Goal: Transaction & Acquisition: Purchase product/service

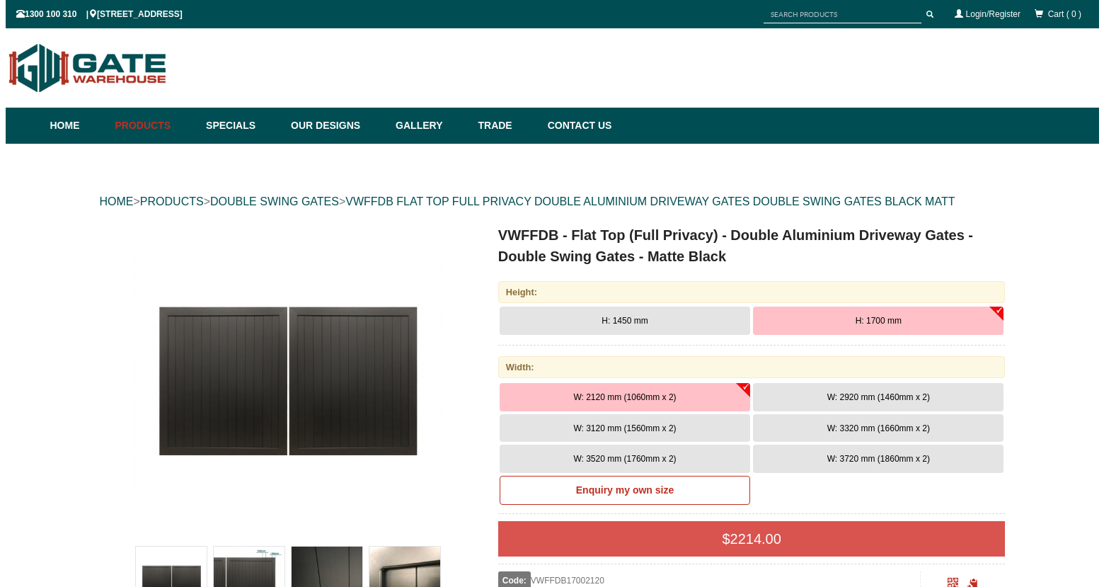
scroll to position [35, 0]
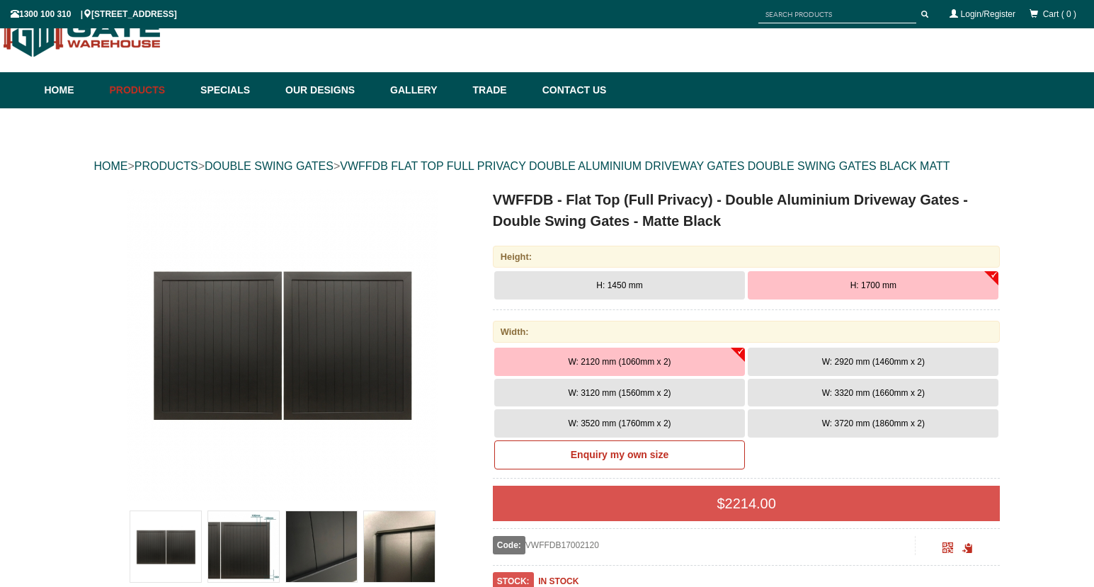
click at [320, 525] on img at bounding box center [321, 546] width 71 height 71
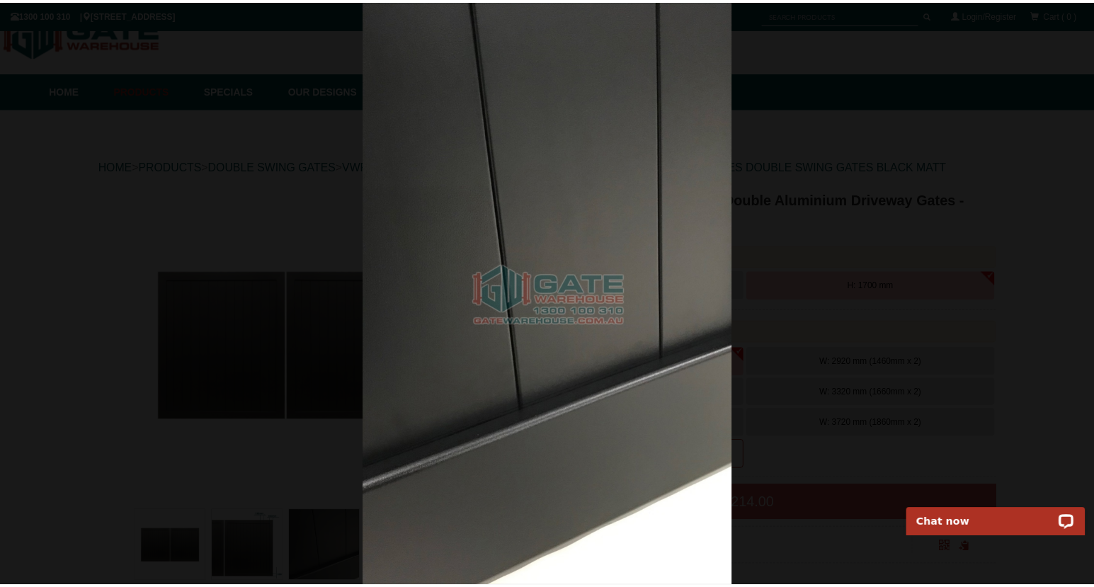
scroll to position [0, 0]
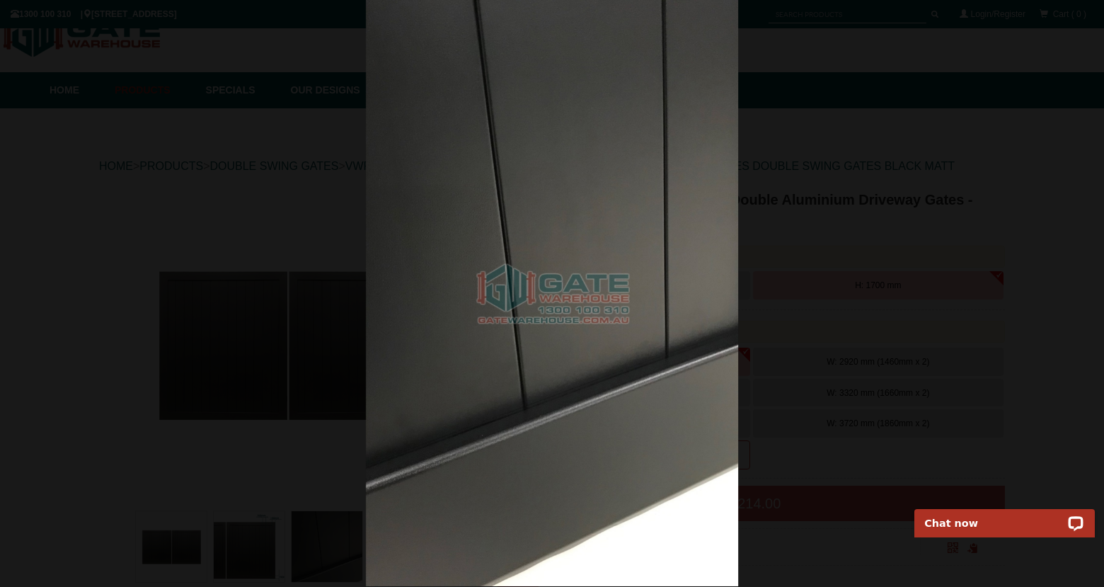
click at [992, 229] on div at bounding box center [552, 292] width 1104 height 587
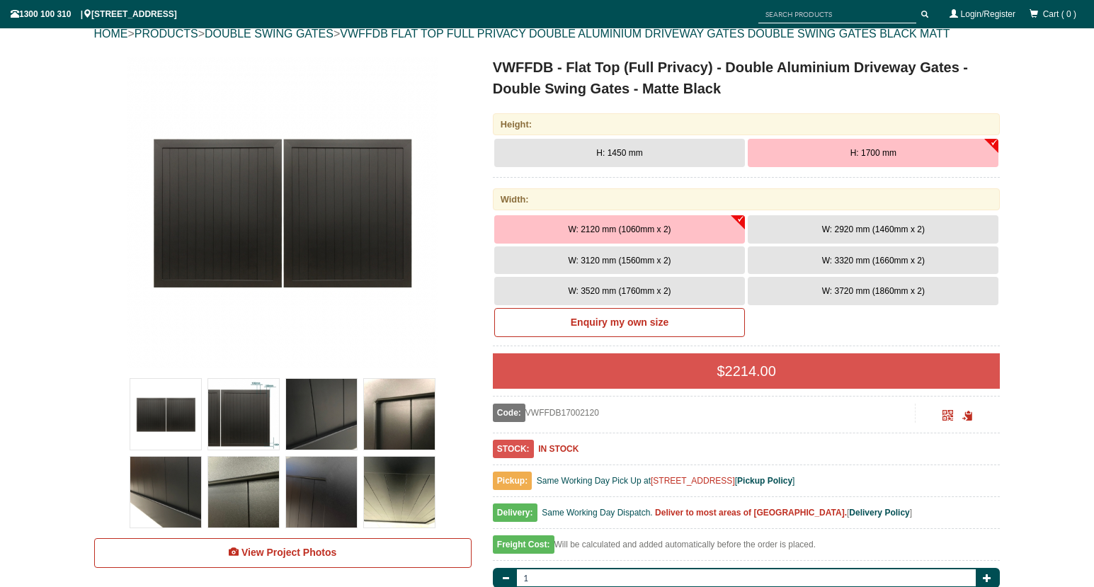
scroll to position [224, 0]
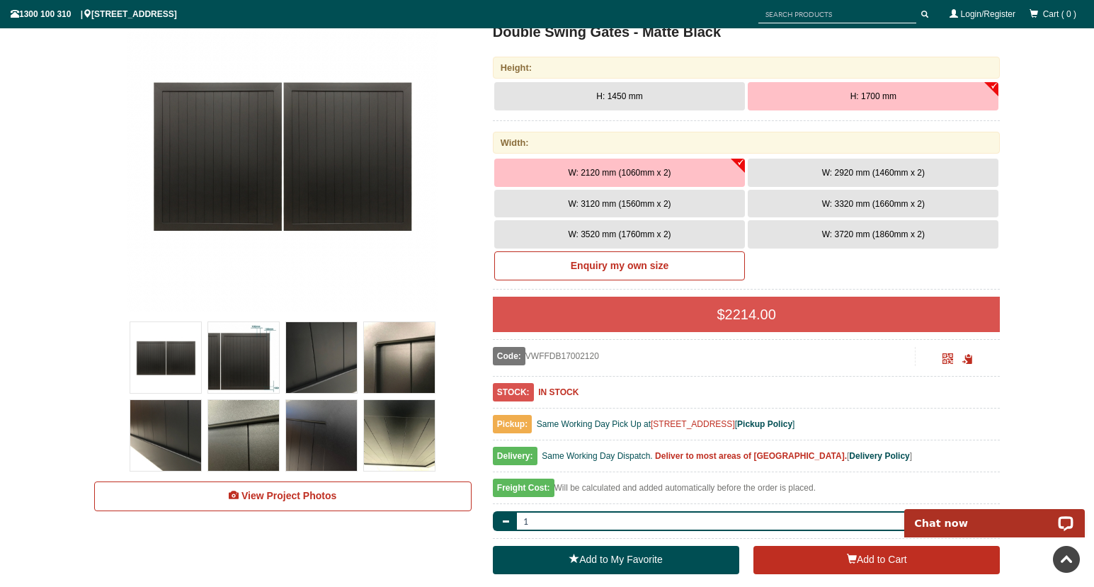
click at [662, 205] on span "W: 3120 mm (1560mm x 2)" at bounding box center [619, 204] width 103 height 10
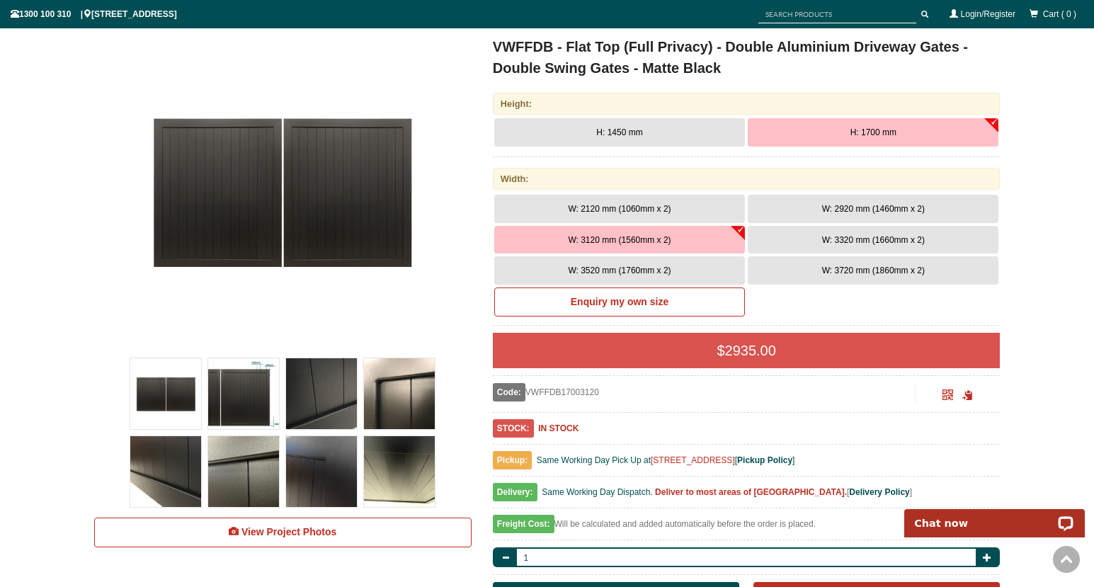
scroll to position [137, 0]
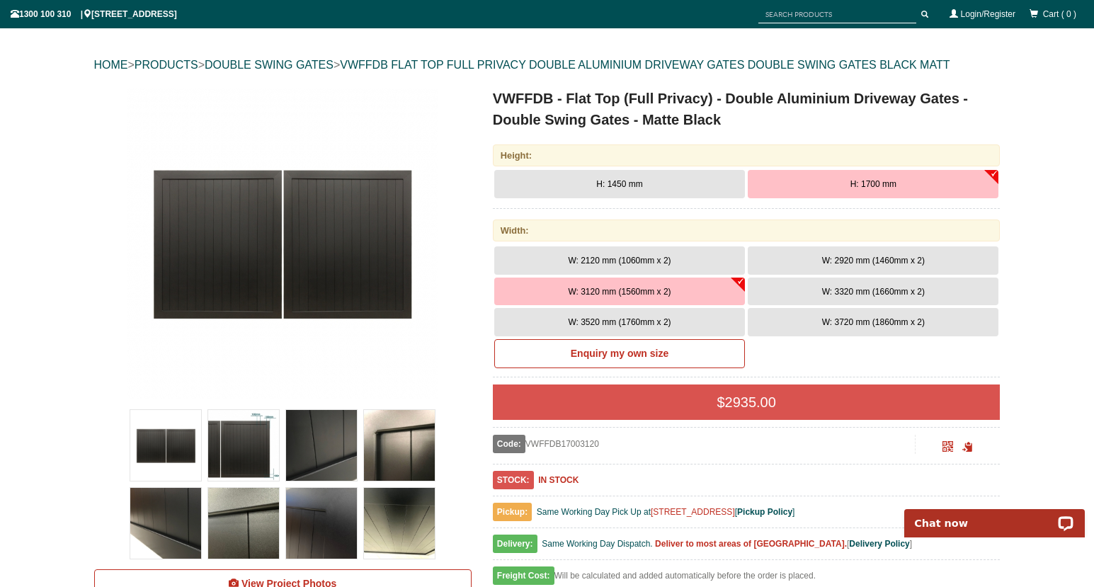
click at [176, 495] on img at bounding box center [165, 523] width 71 height 71
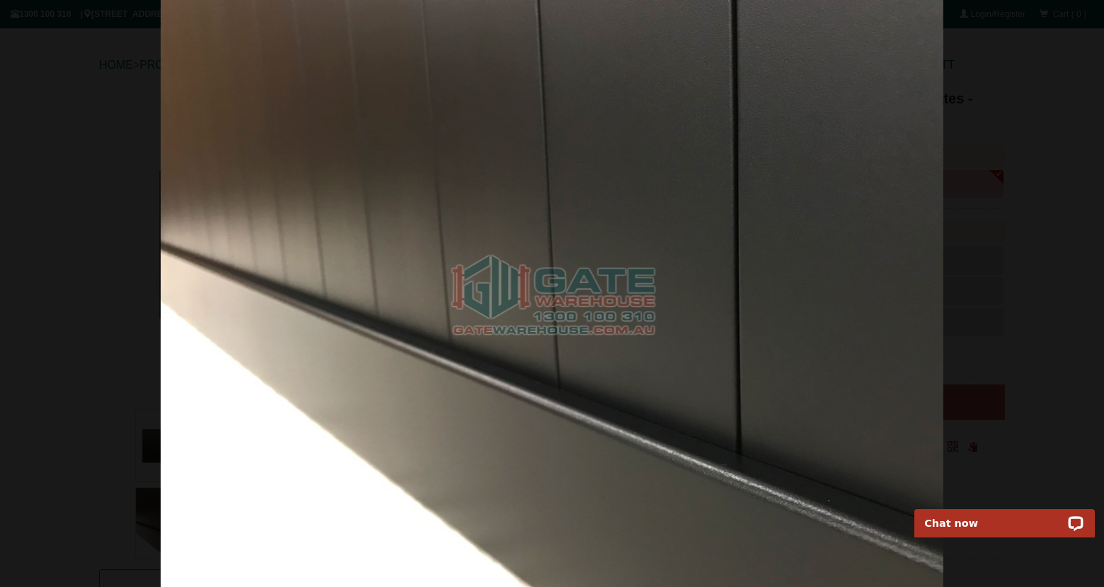
click at [1022, 101] on div at bounding box center [552, 293] width 1104 height 587
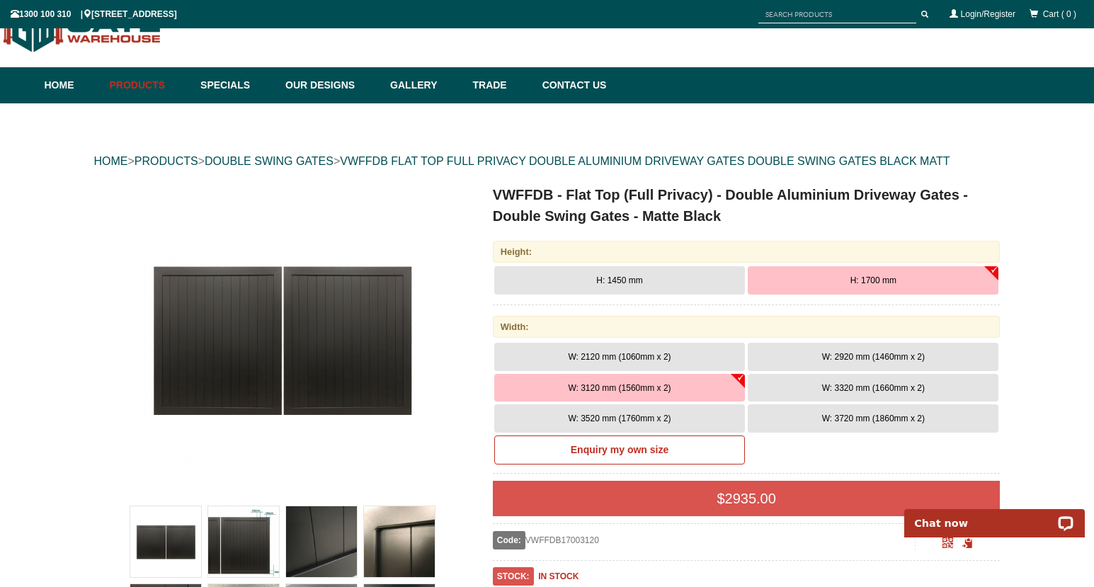
scroll to position [58, 0]
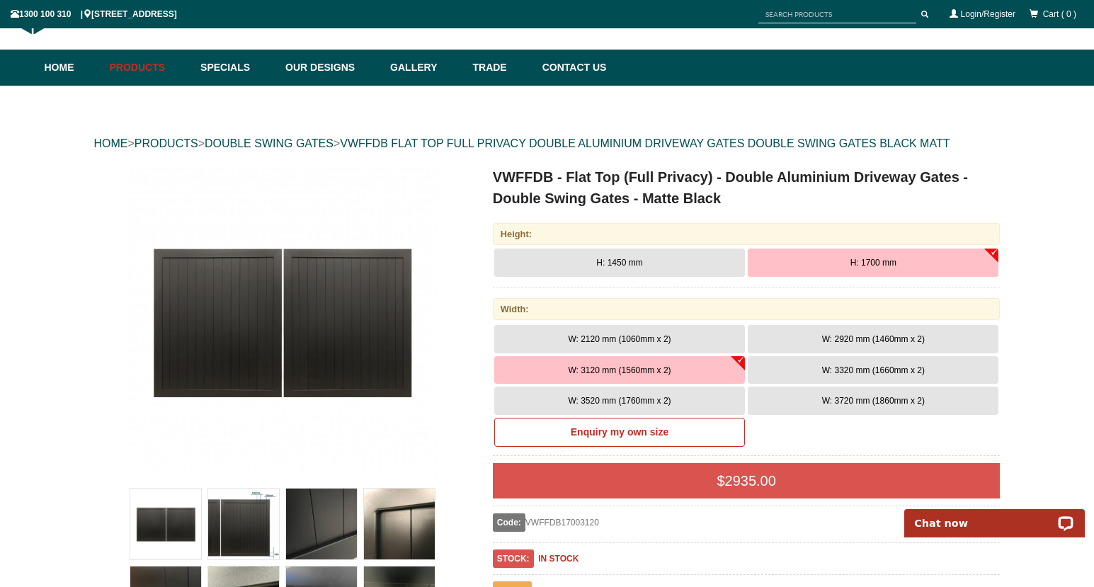
click at [295, 278] on img at bounding box center [282, 321] width 311 height 311
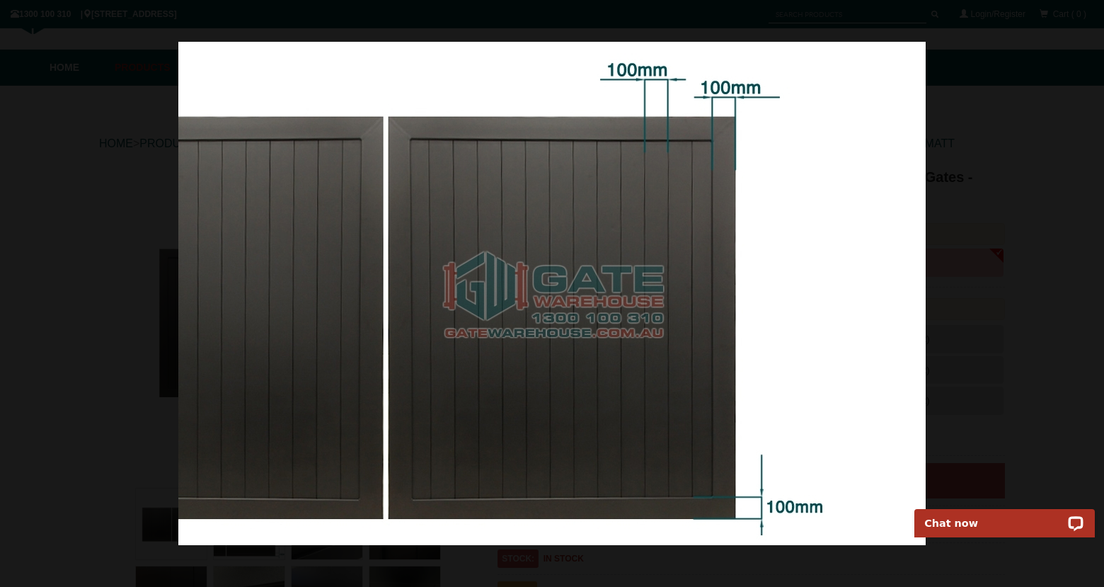
click at [1048, 69] on div at bounding box center [552, 293] width 1104 height 587
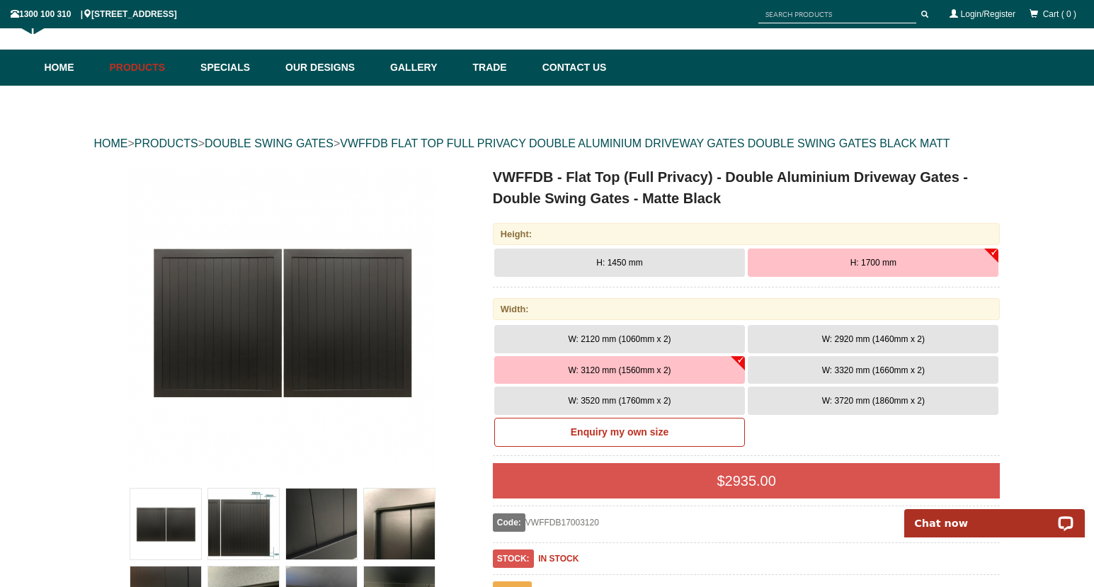
click at [244, 520] on img at bounding box center [243, 523] width 71 height 71
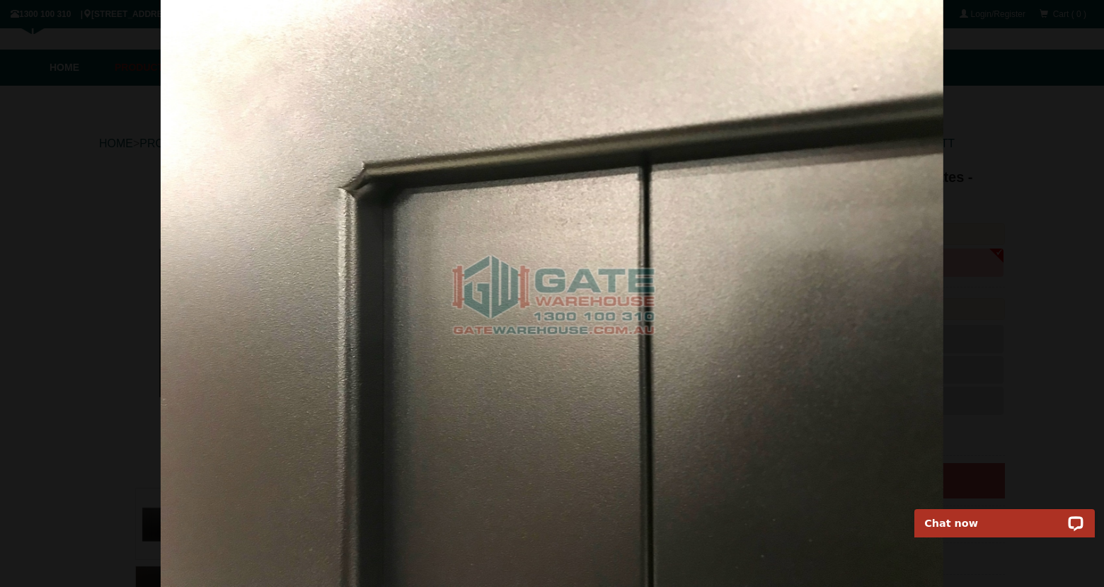
click at [1065, 148] on div at bounding box center [552, 293] width 1104 height 587
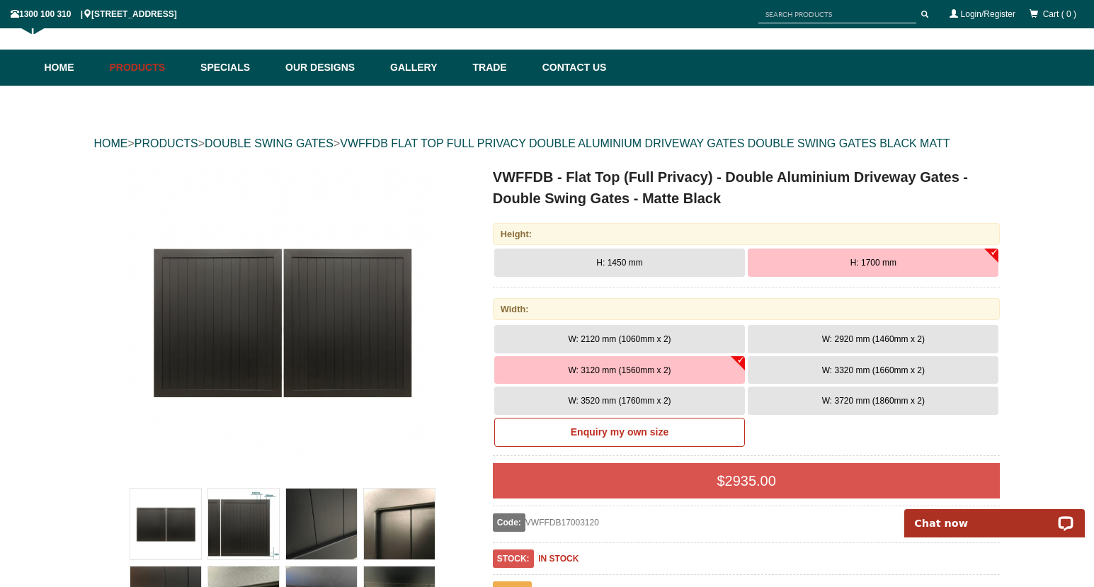
click at [988, 250] on button "H: 1700 mm" at bounding box center [872, 262] width 251 height 28
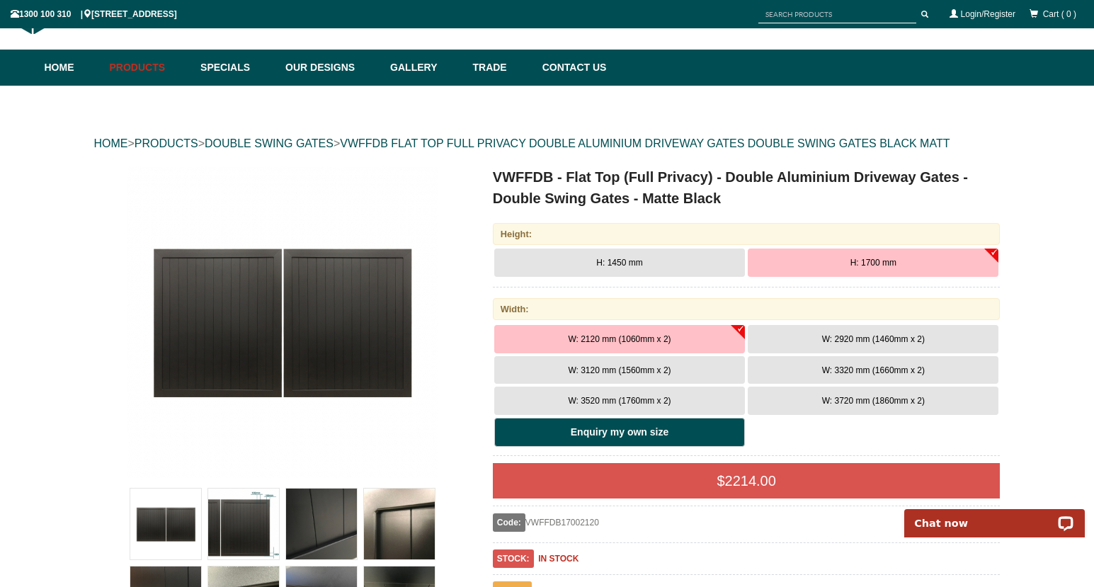
click at [629, 426] on b "Enquiry my own size" at bounding box center [620, 431] width 98 height 11
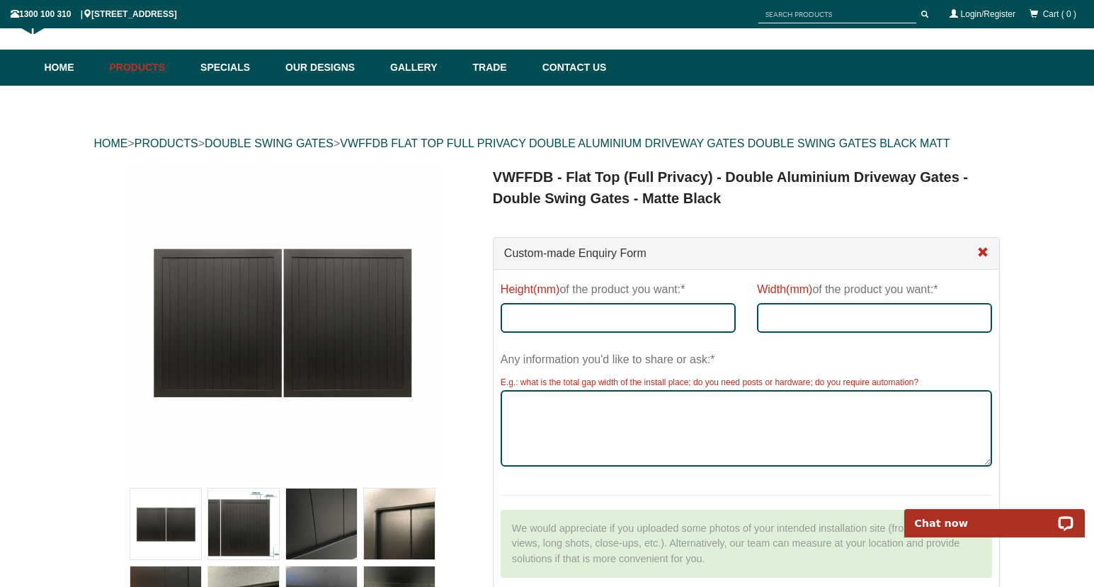
click at [980, 249] on span at bounding box center [982, 252] width 11 height 11
